Goal: Obtain resource: Download file/media

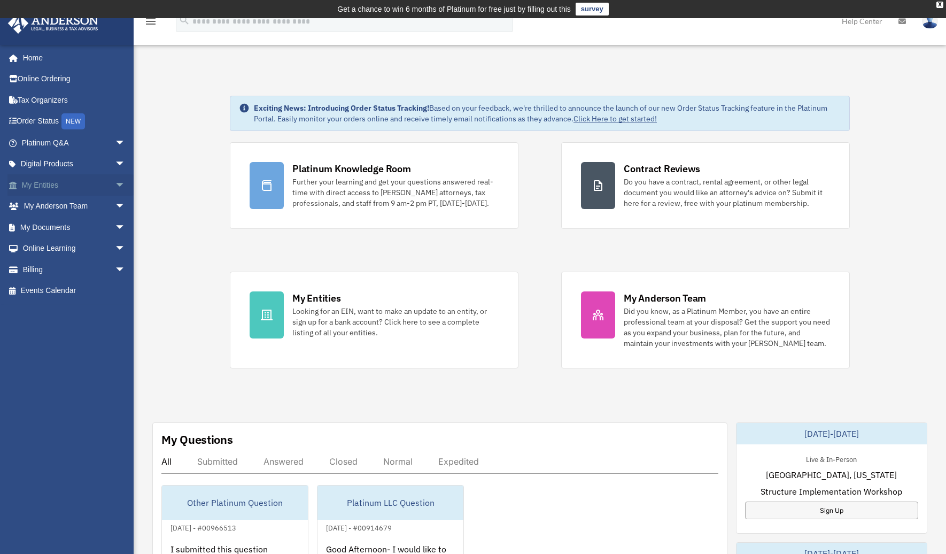
click at [115, 185] on span "arrow_drop_down" at bounding box center [125, 185] width 21 height 22
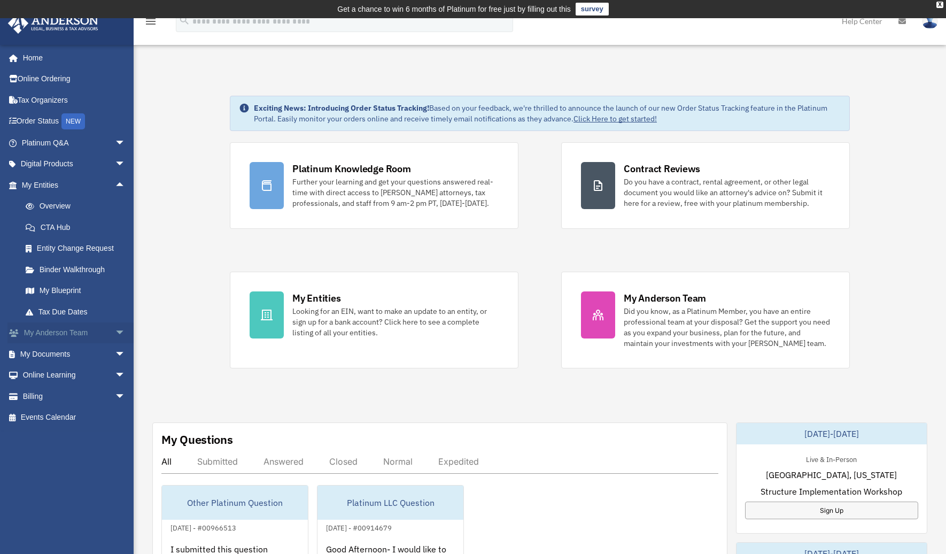
click at [116, 332] on span "arrow_drop_down" at bounding box center [125, 333] width 21 height 22
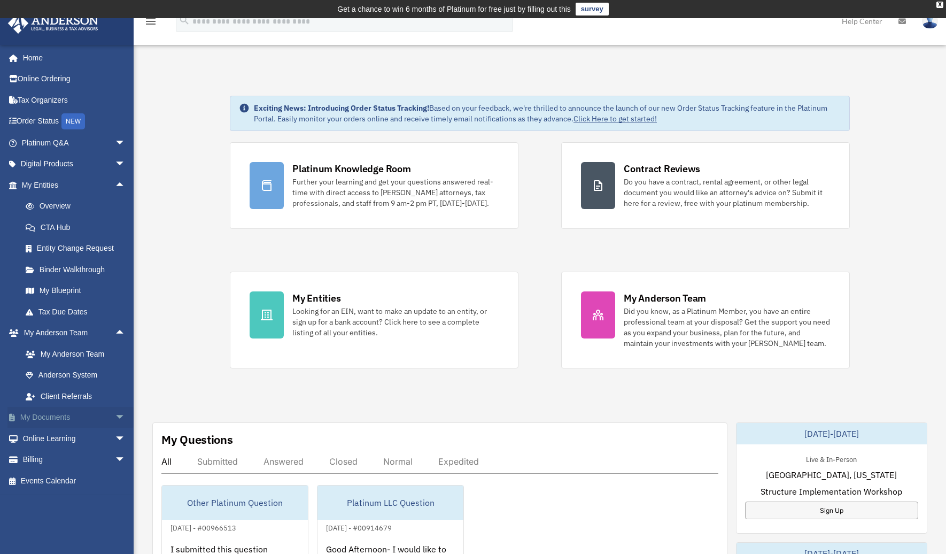
click at [115, 416] on span "arrow_drop_down" at bounding box center [125, 418] width 21 height 22
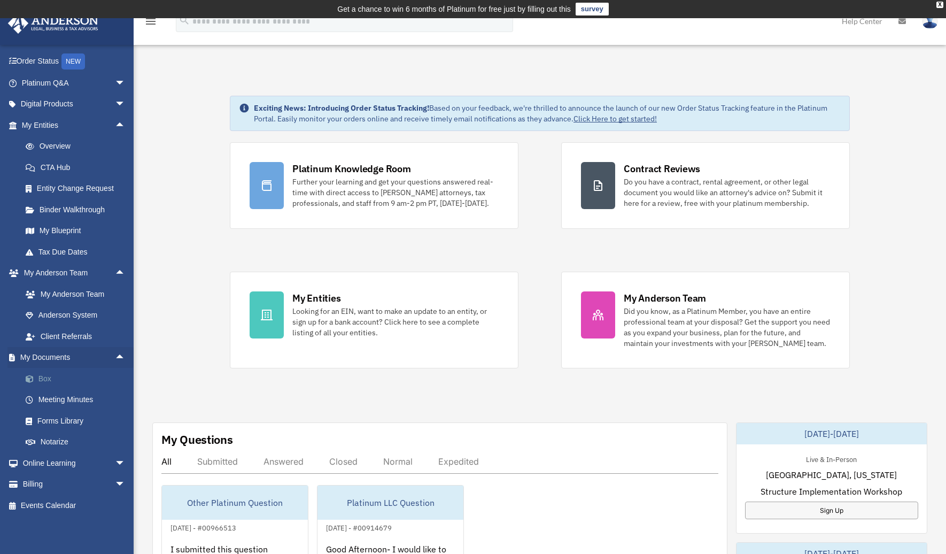
click at [49, 380] on link "Box" at bounding box center [78, 378] width 127 height 21
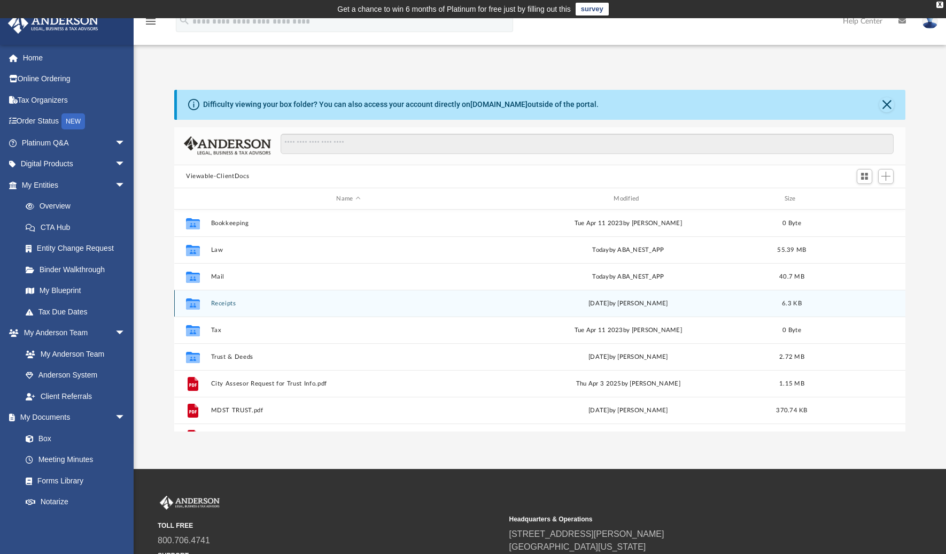
scroll to position [19, 0]
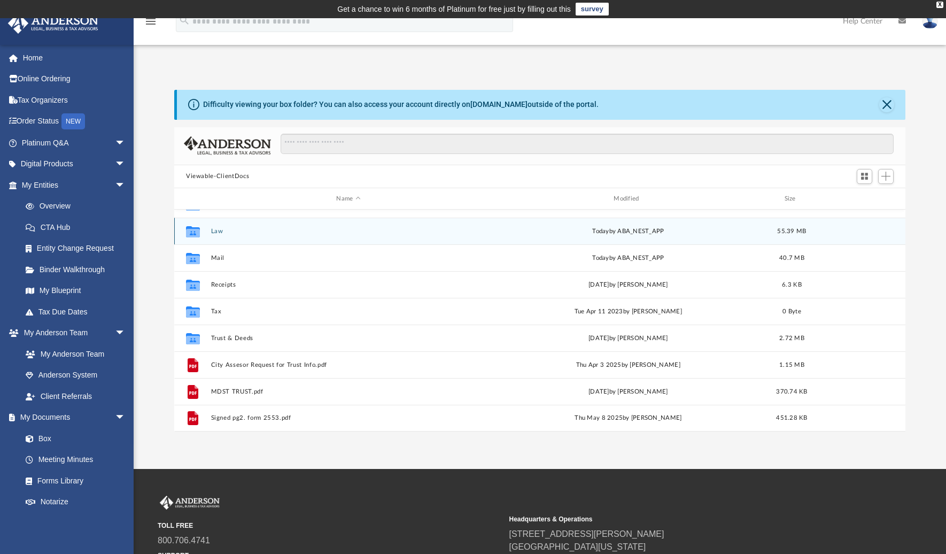
click at [211, 232] on button "Law" at bounding box center [348, 231] width 275 height 7
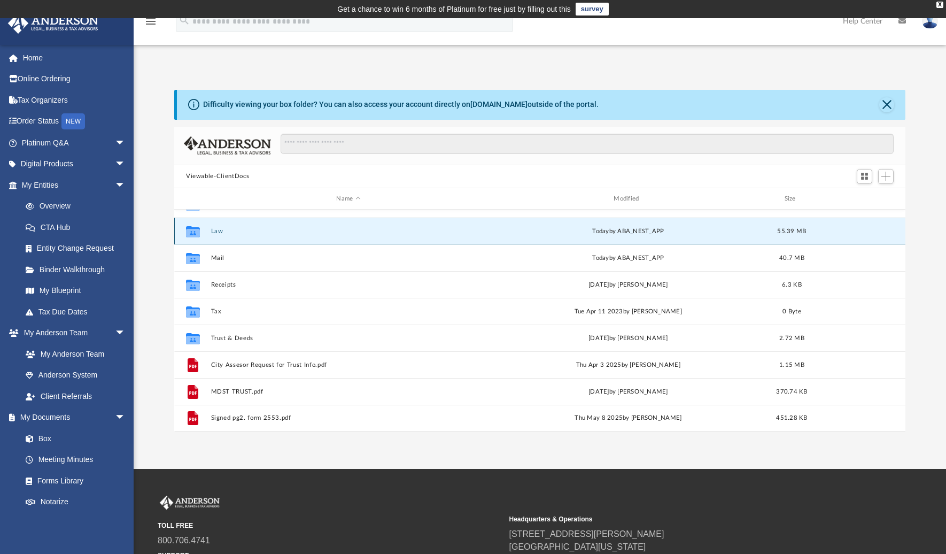
click at [211, 232] on button "Law" at bounding box center [348, 231] width 275 height 7
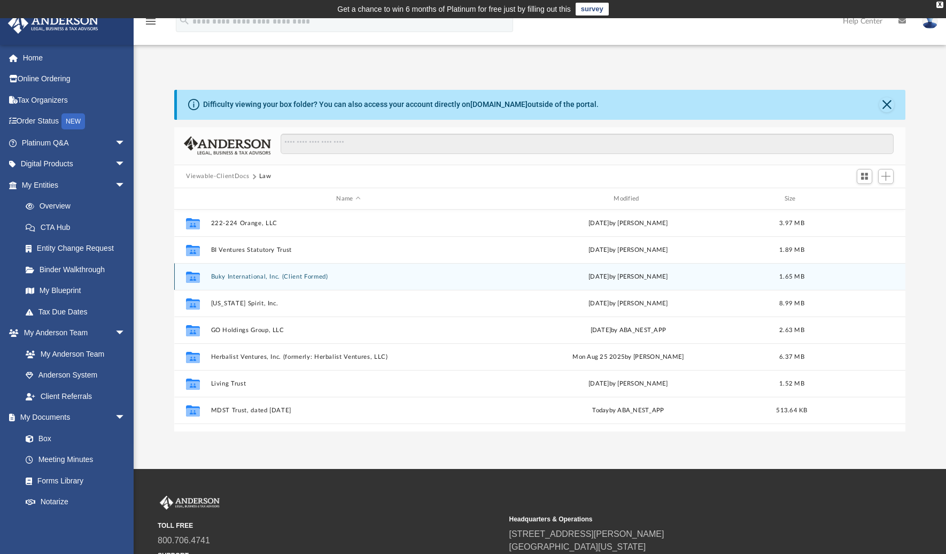
click at [246, 275] on button "Buky International, Inc. (Client Formed)" at bounding box center [348, 276] width 275 height 7
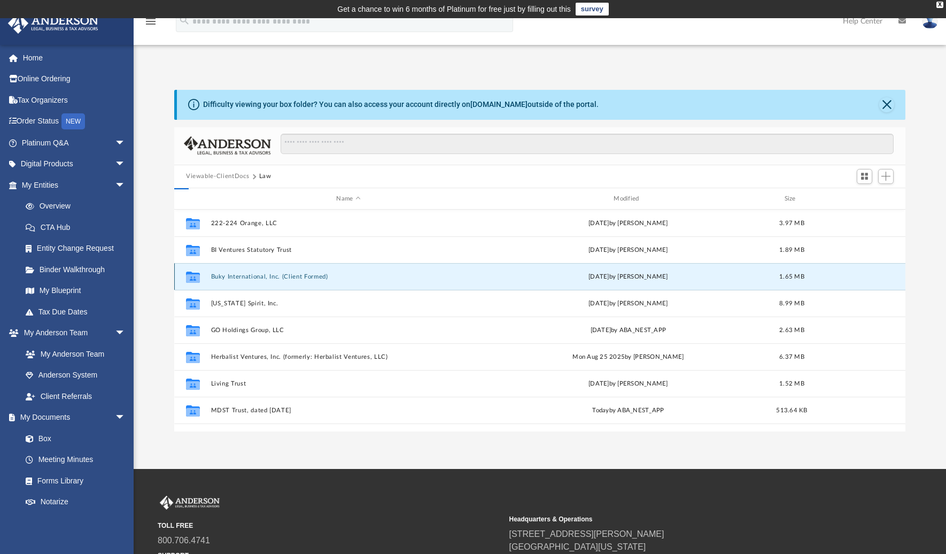
click at [246, 275] on button "Buky International, Inc. (Client Formed)" at bounding box center [348, 276] width 275 height 7
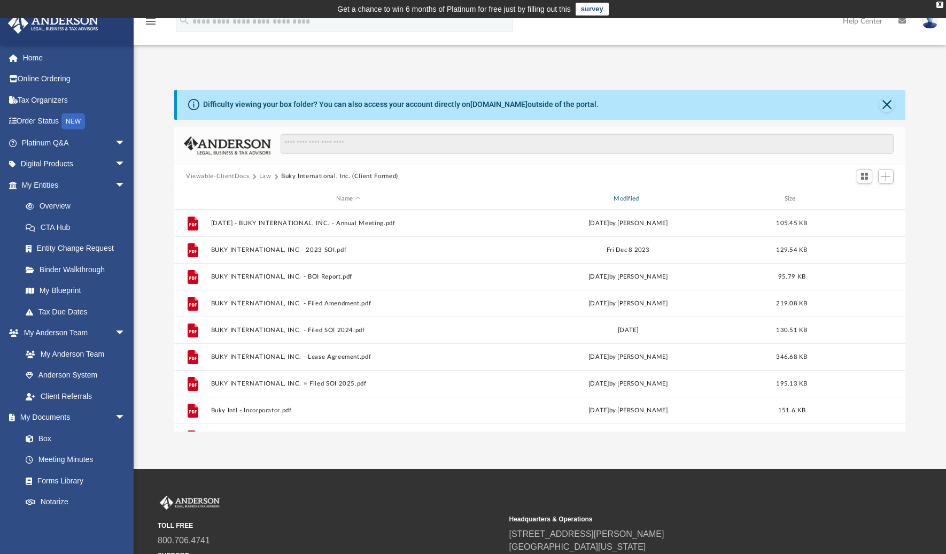
click at [621, 199] on div "Modified" at bounding box center [628, 199] width 275 height 10
click at [623, 198] on div "Modified" at bounding box center [628, 199] width 275 height 10
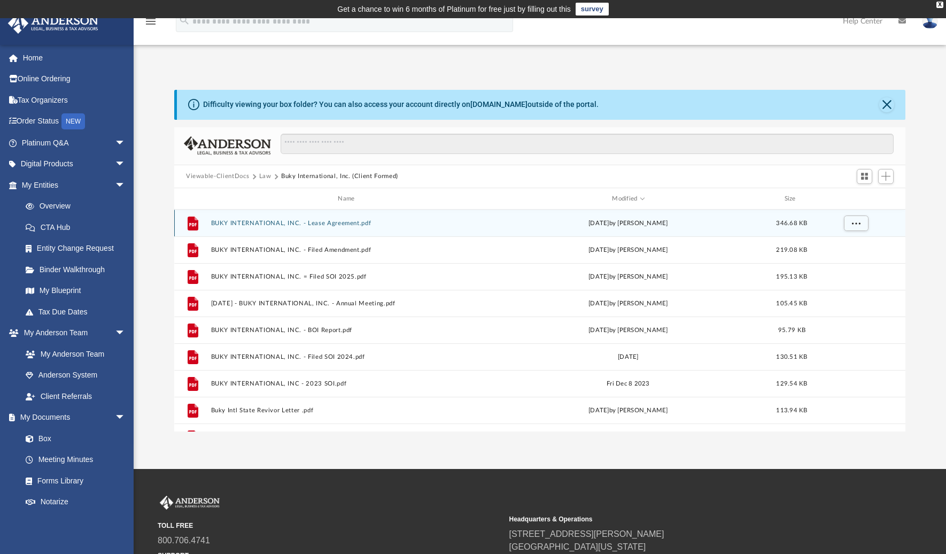
click at [233, 222] on button "BUKY INTERNATIONAL, INC. - Lease Agreement.pdf" at bounding box center [348, 223] width 275 height 7
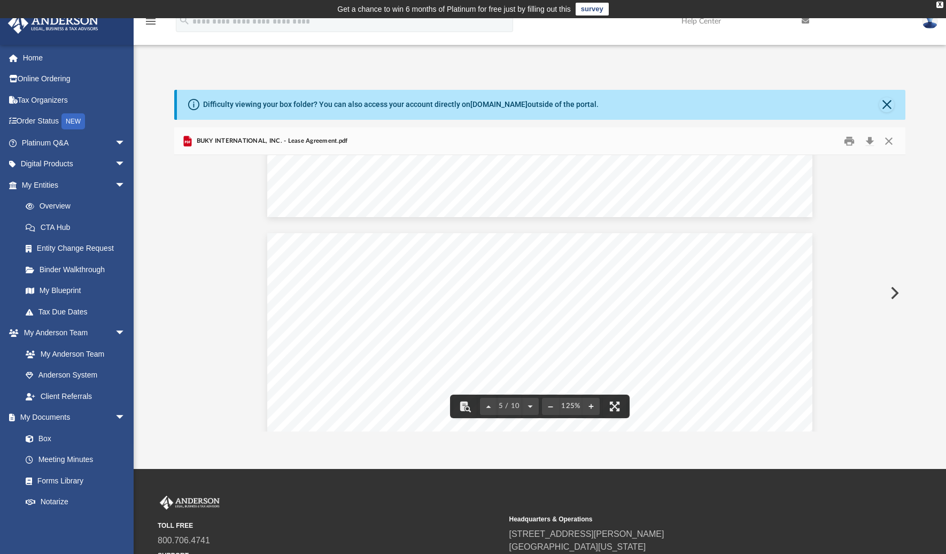
scroll to position [3613, 0]
click at [887, 104] on button "Close" at bounding box center [887, 104] width 15 height 15
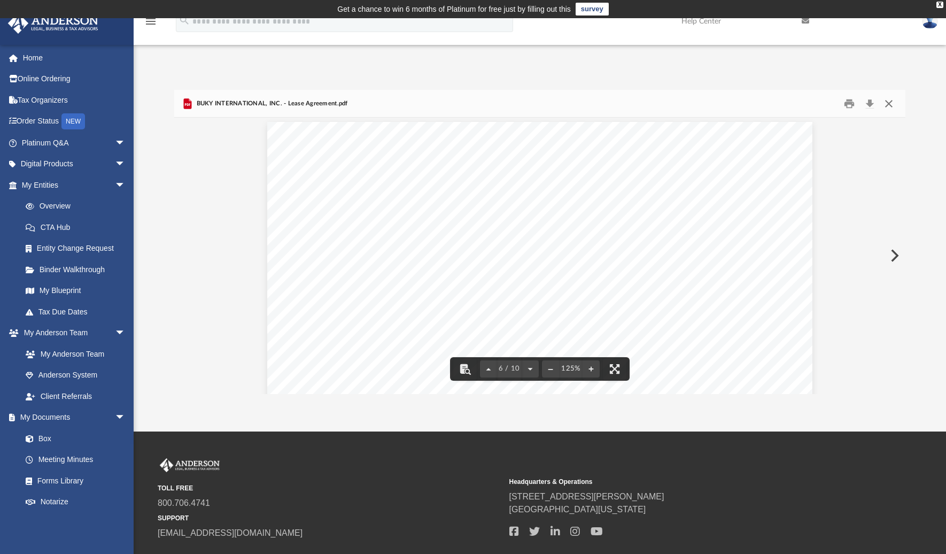
click at [888, 104] on button "Close" at bounding box center [889, 103] width 19 height 17
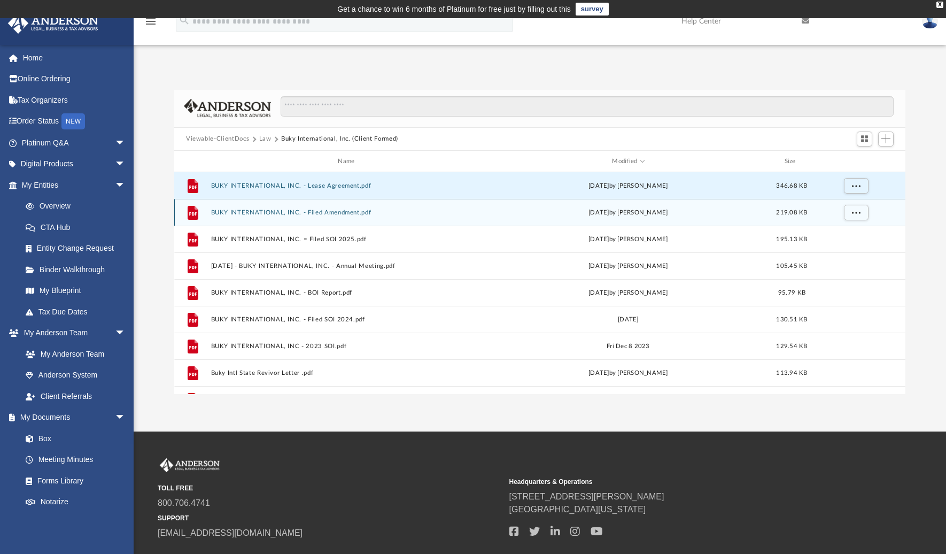
click at [270, 213] on button "BUKY INTERNATIONAL, INC. - Filed Amendment.pdf" at bounding box center [348, 212] width 275 height 7
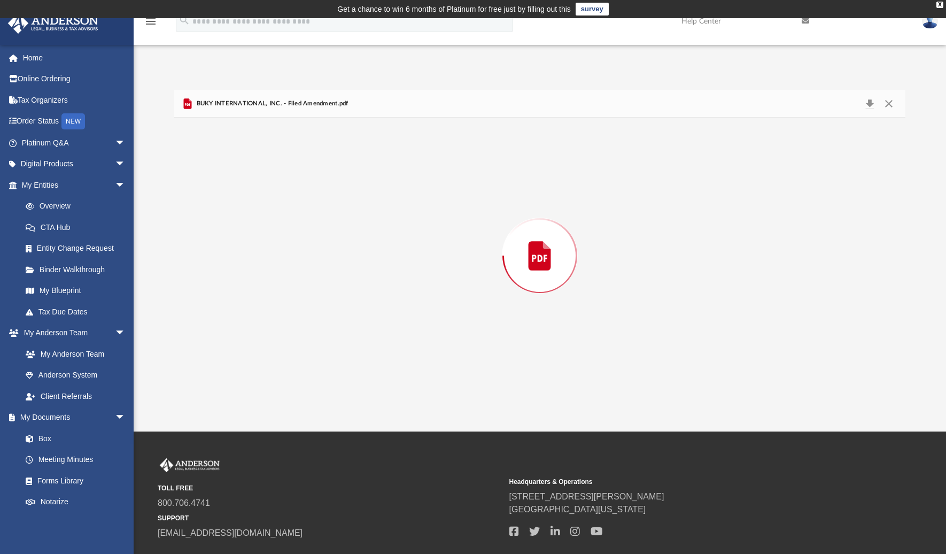
click at [270, 213] on div "Preview" at bounding box center [540, 256] width 732 height 276
click at [870, 104] on button "Download" at bounding box center [869, 103] width 19 height 17
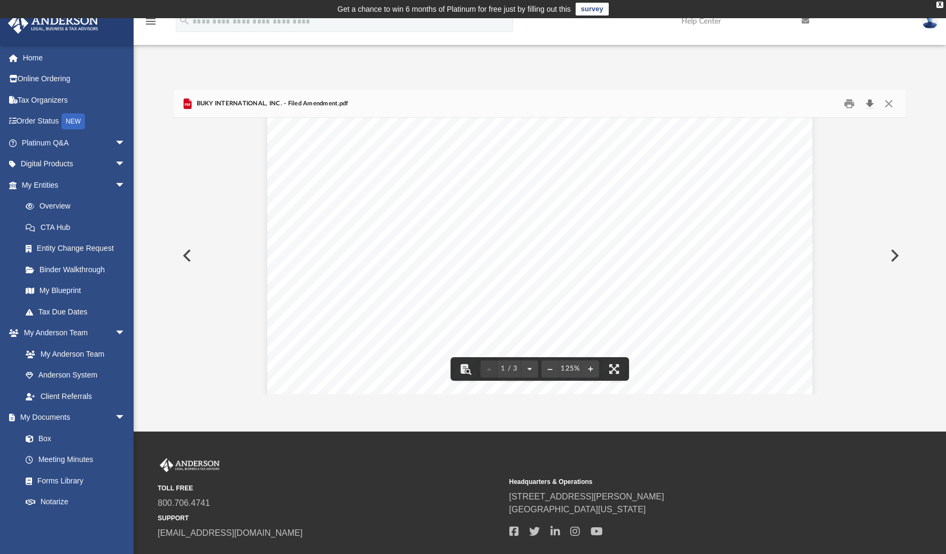
scroll to position [0, 0]
click at [886, 99] on button "Close" at bounding box center [889, 103] width 19 height 17
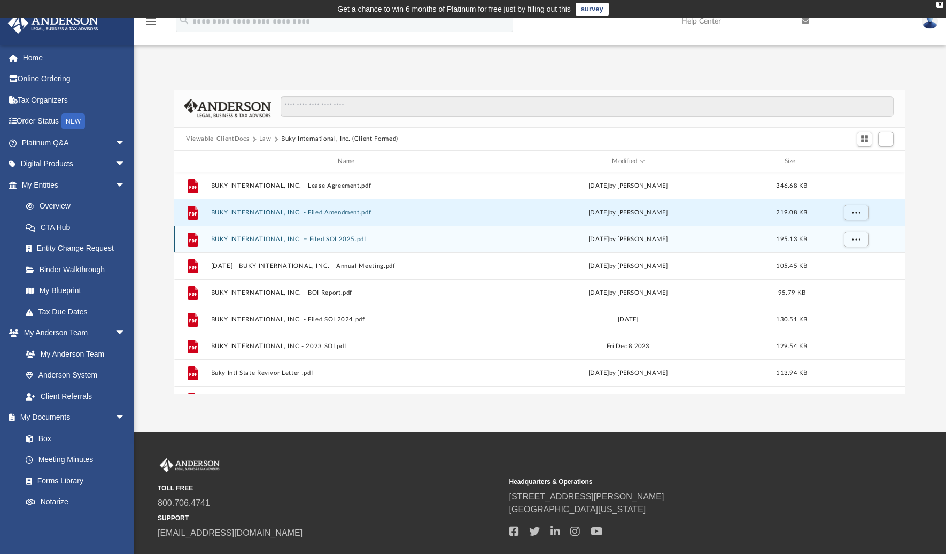
click at [267, 240] on button "BUKY INTERNATIONAL, INC. = Filed SOI 2025.pdf" at bounding box center [348, 239] width 275 height 7
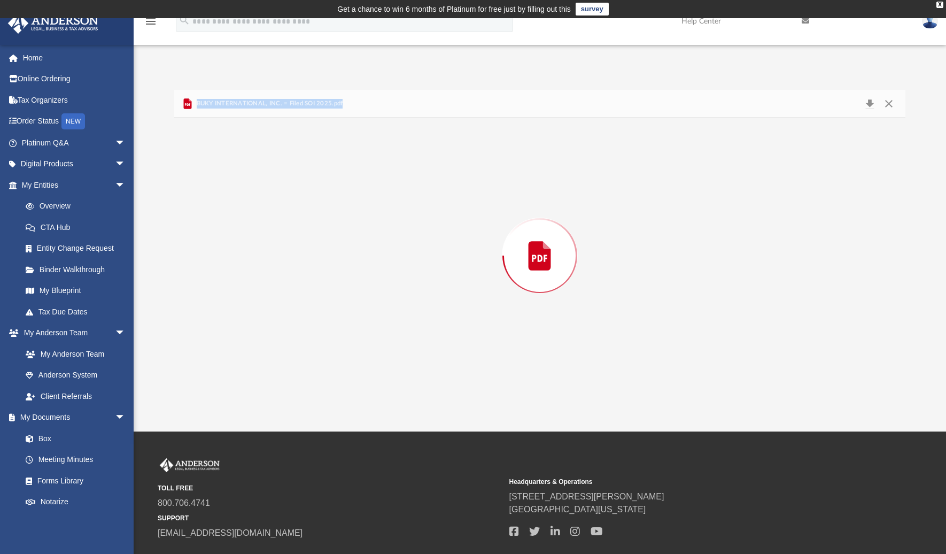
click at [267, 240] on div "Preview" at bounding box center [540, 256] width 732 height 276
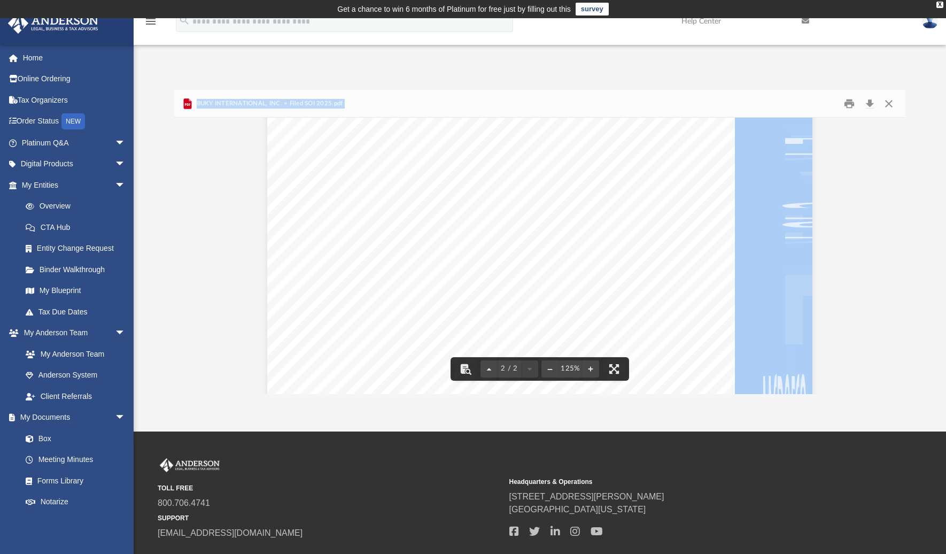
scroll to position [1058, 0]
click at [661, 193] on div "                                       …" at bounding box center [539, 142] width 545 height 706
click at [553, 368] on button "File preview" at bounding box center [550, 369] width 17 height 24
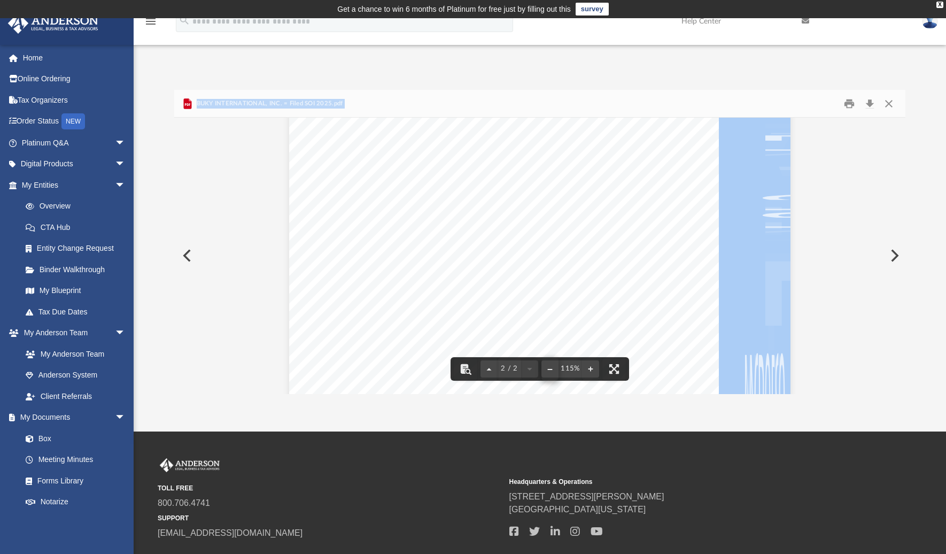
click at [553, 368] on button "File preview" at bounding box center [550, 369] width 17 height 24
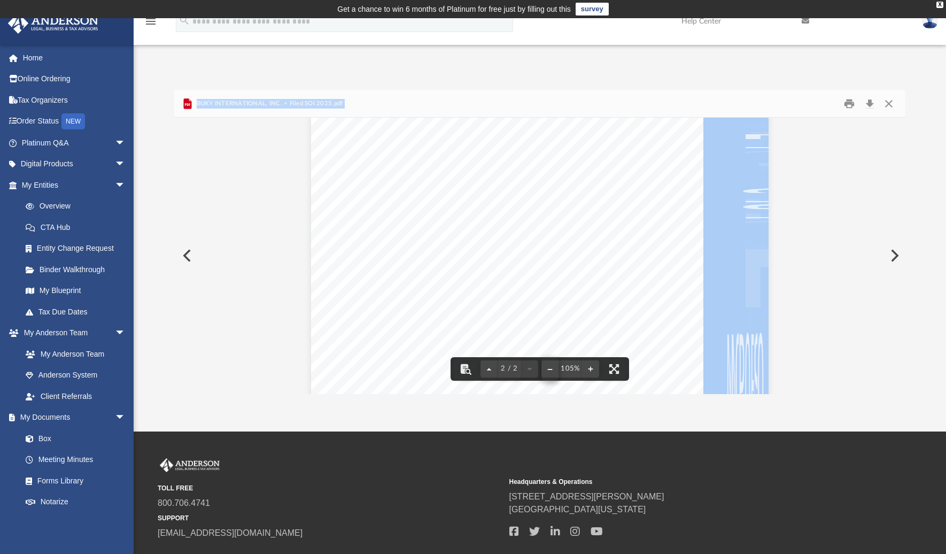
click at [553, 368] on button "File preview" at bounding box center [550, 369] width 17 height 24
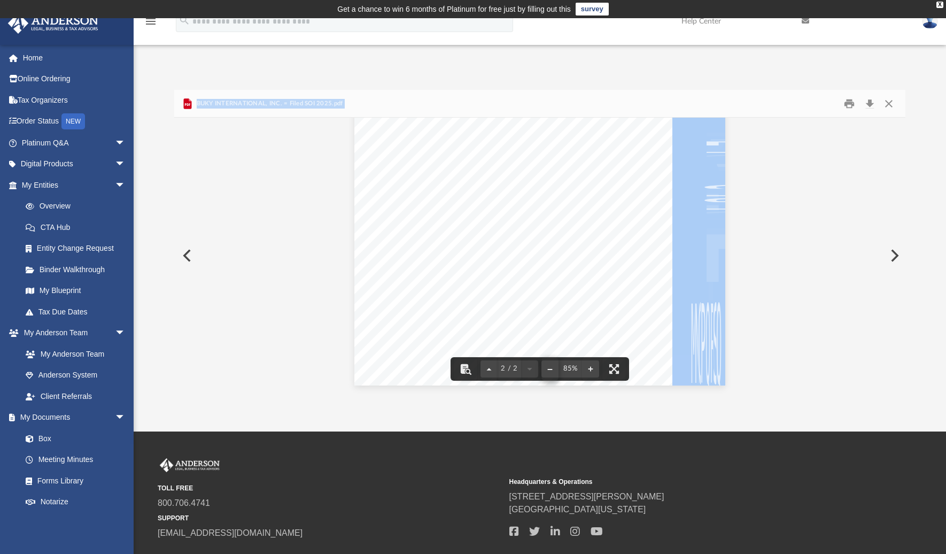
click at [553, 368] on button "File preview" at bounding box center [550, 369] width 17 height 24
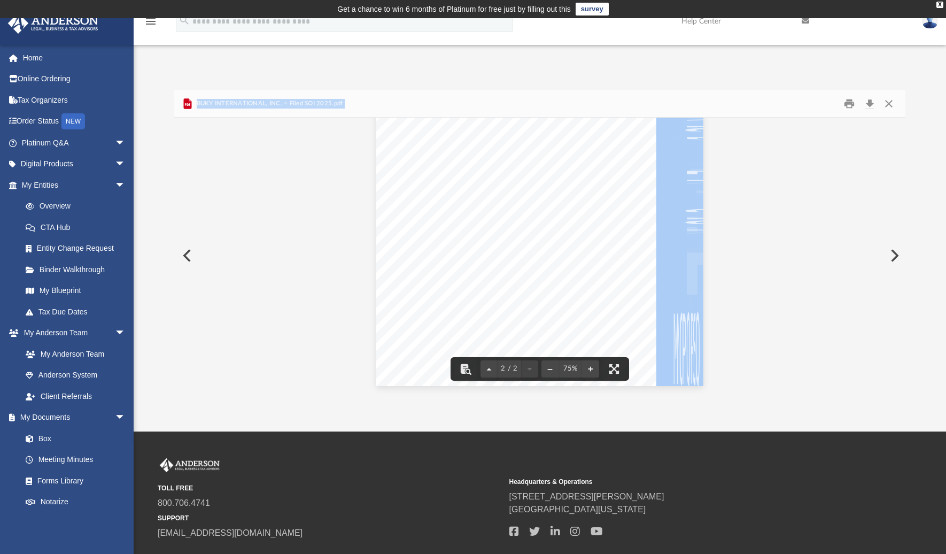
click at [599, 368] on div "2 / 2 75%" at bounding box center [540, 369] width 179 height 24
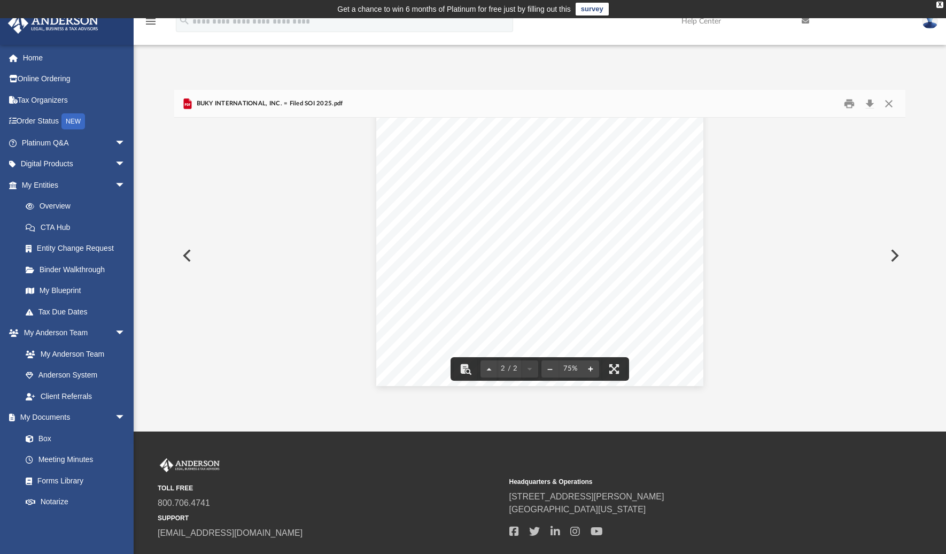
click at [591, 368] on button "File preview" at bounding box center [590, 369] width 17 height 24
click at [894, 102] on button "Close" at bounding box center [889, 103] width 19 height 17
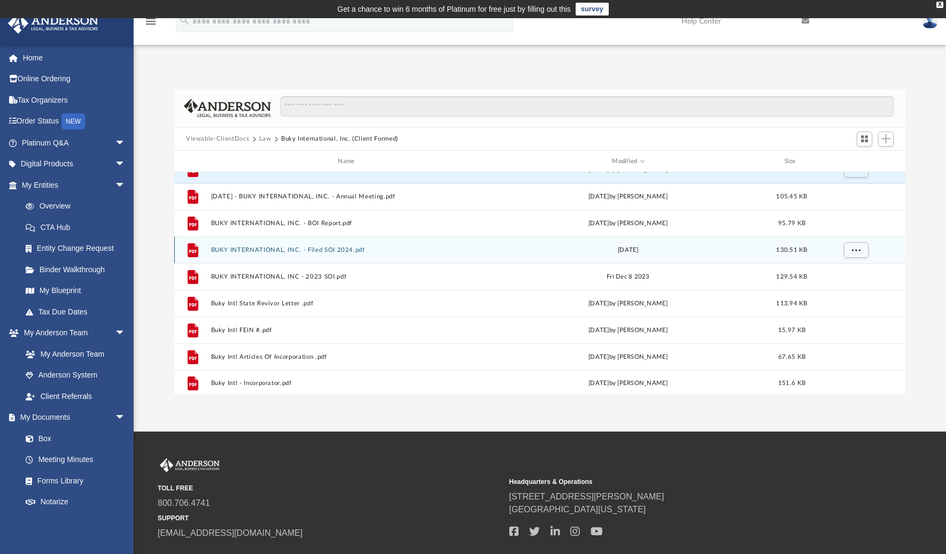
scroll to position [72, 0]
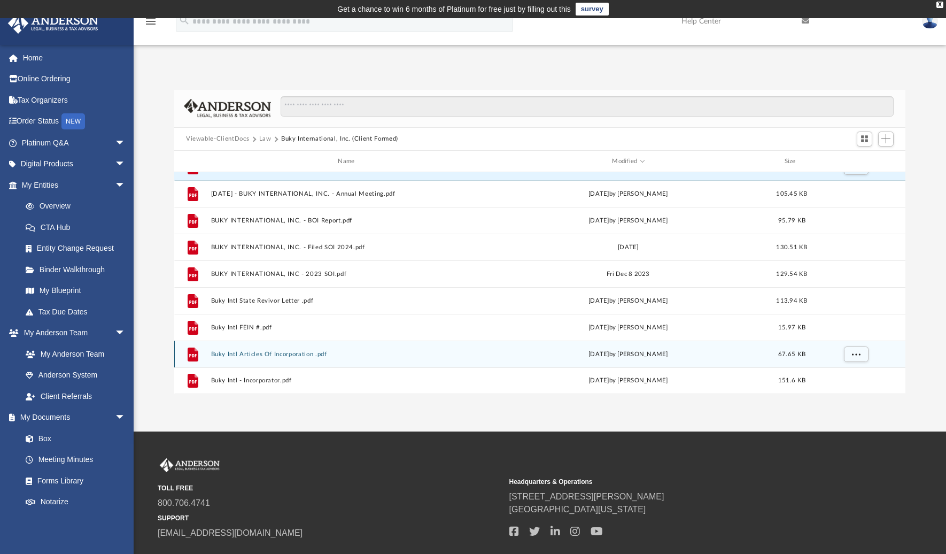
click at [238, 352] on button "Buky Intl Articles Of Incorporation .pdf" at bounding box center [348, 354] width 275 height 7
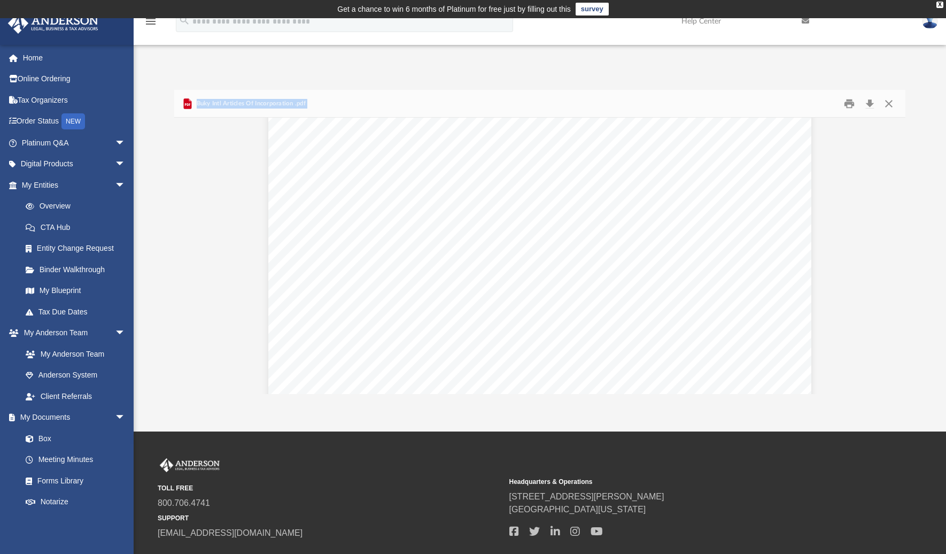
scroll to position [0, 0]
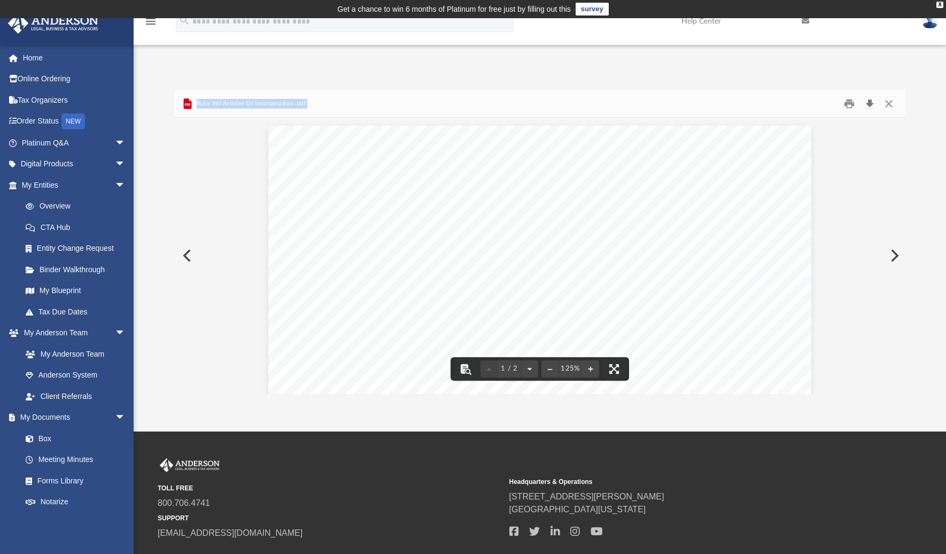
click at [875, 103] on button "Download" at bounding box center [869, 103] width 19 height 17
